Goal: Communication & Community: Answer question/provide support

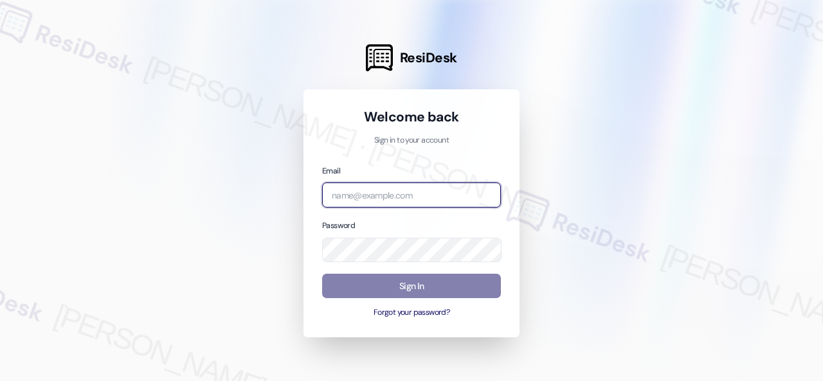
click at [369, 194] on input "email" at bounding box center [411, 195] width 179 height 25
paste input "automated-surveys-birchstone_residential-resen.fifteen@birchstone_[DOMAIN_NAME]"
type input "automated-surveys-birchstone_residential-resen.fifteen@birchstone_[DOMAIN_NAME]"
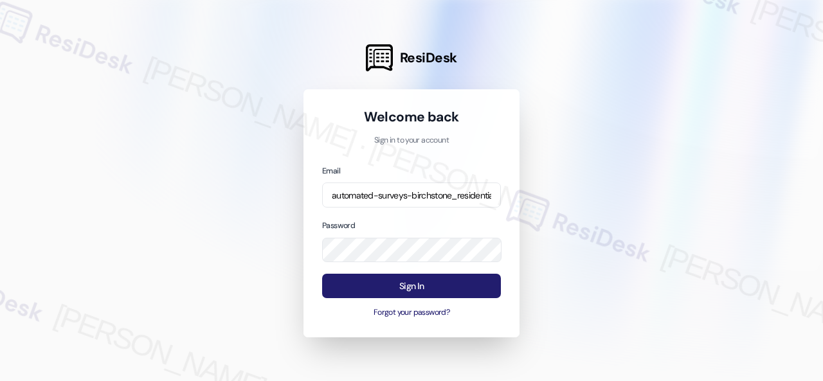
click at [403, 291] on button "Sign In" at bounding box center [411, 286] width 179 height 25
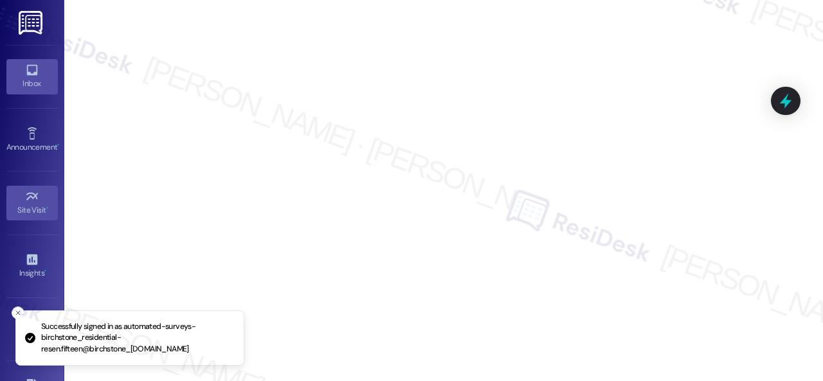
click at [36, 70] on icon at bounding box center [32, 70] width 14 height 14
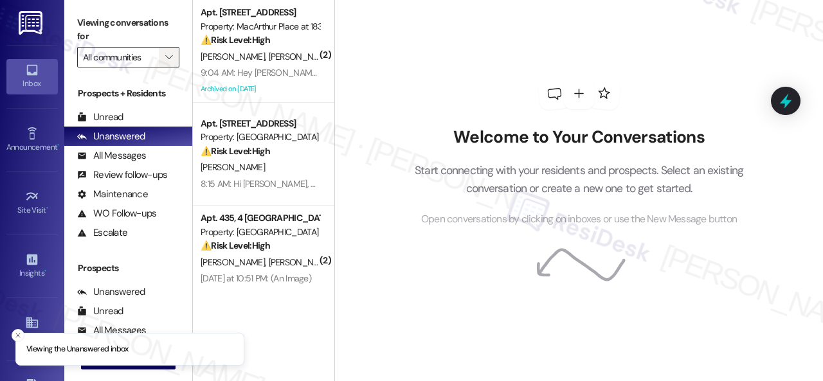
click at [167, 58] on icon "" at bounding box center [168, 57] width 7 height 10
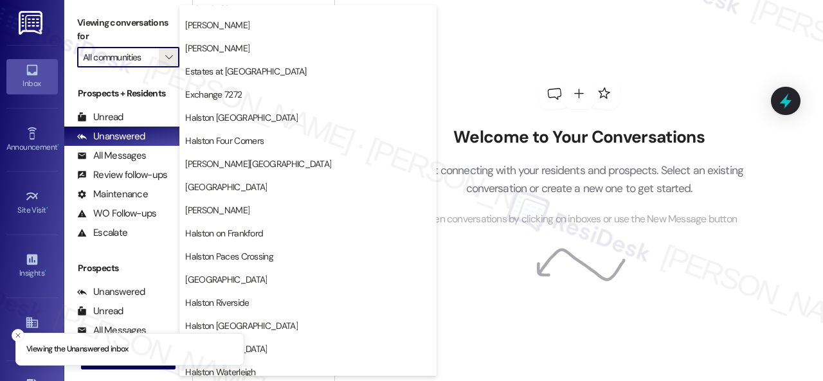
scroll to position [322, 0]
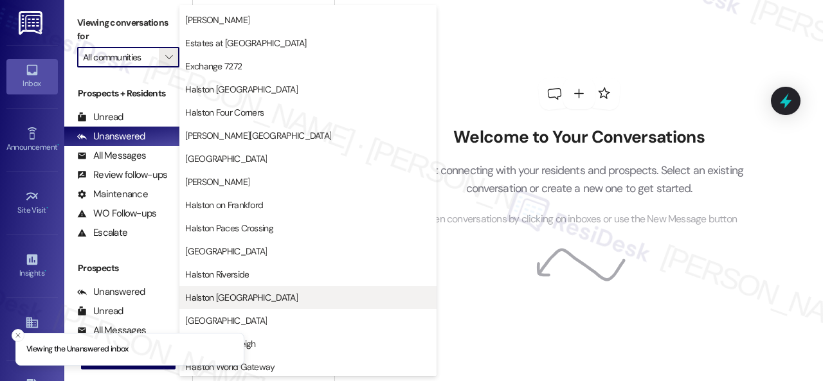
click at [224, 298] on span "Halston [GEOGRAPHIC_DATA]" at bounding box center [241, 297] width 113 height 13
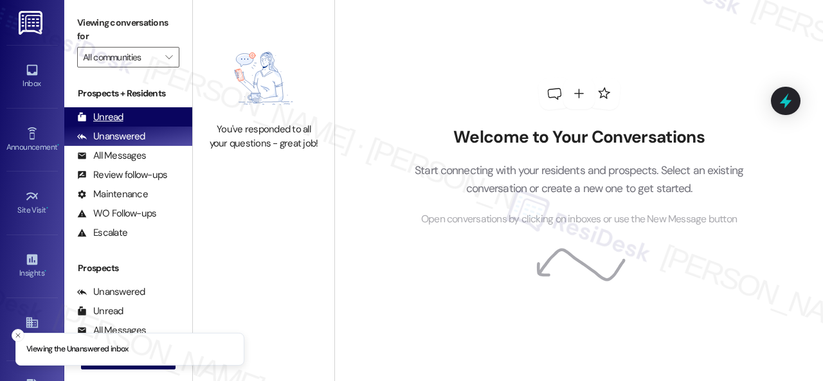
type input "Halston [GEOGRAPHIC_DATA]"
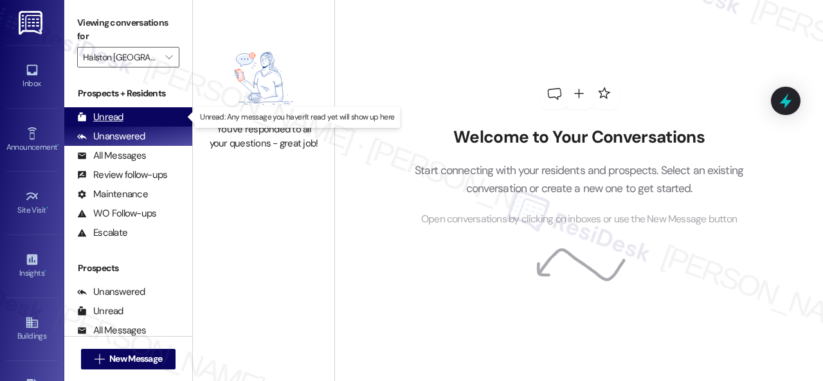
click at [107, 116] on div "Unread" at bounding box center [100, 118] width 46 height 14
